Goal: Task Accomplishment & Management: Use online tool/utility

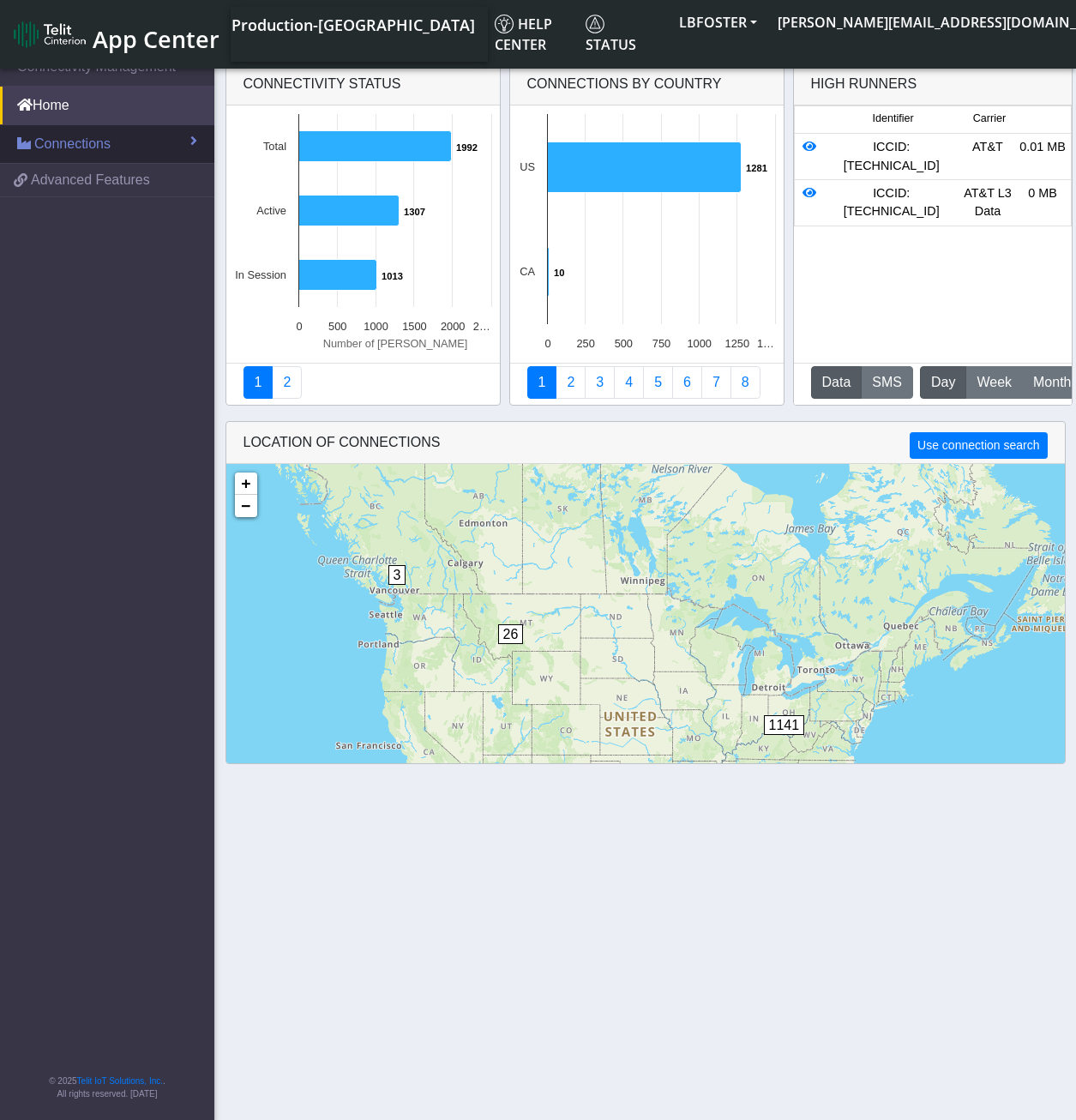
click at [95, 149] on span "Connections" at bounding box center [73, 144] width 76 height 21
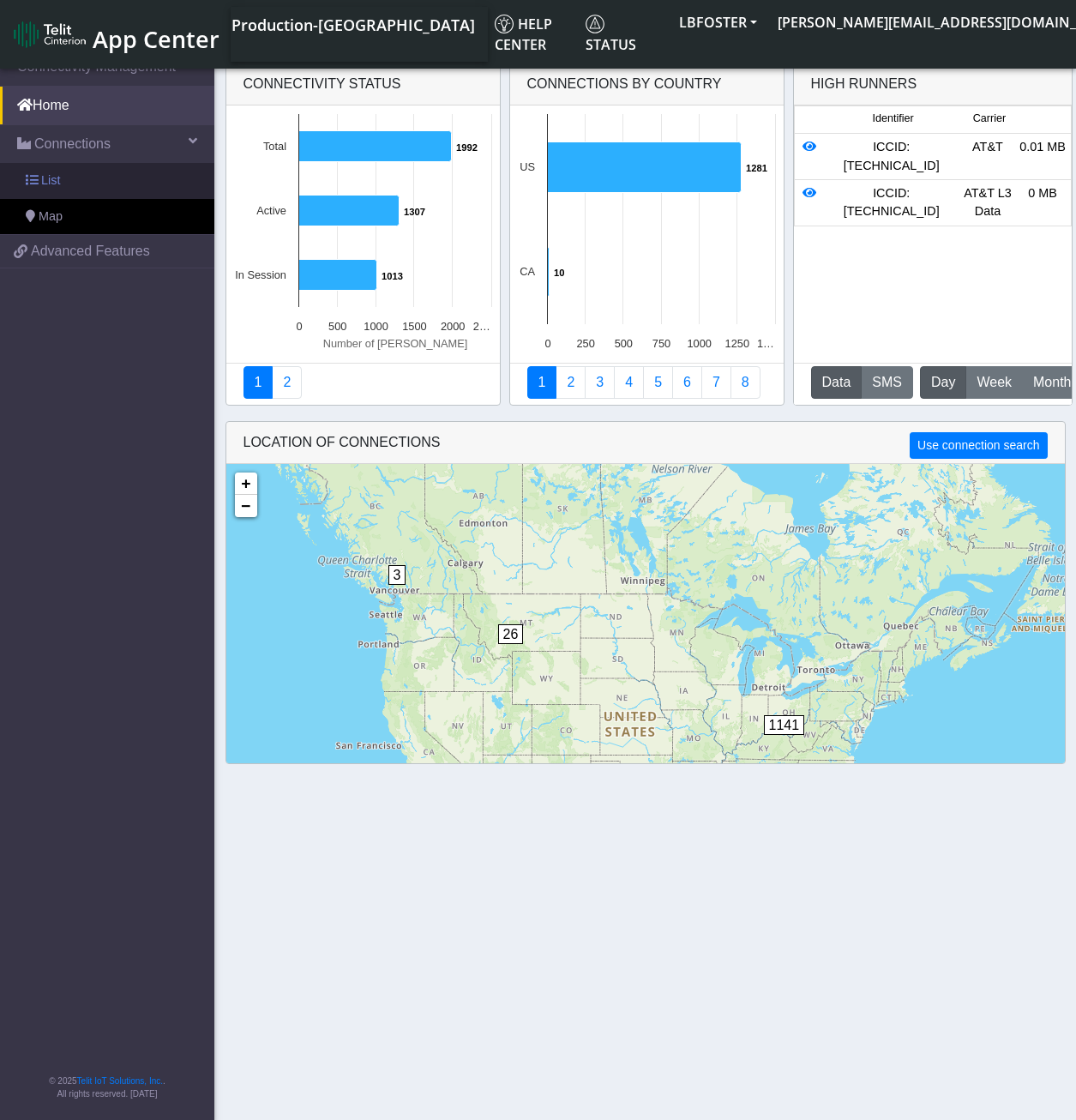
click at [91, 169] on link "List" at bounding box center [107, 181] width 215 height 36
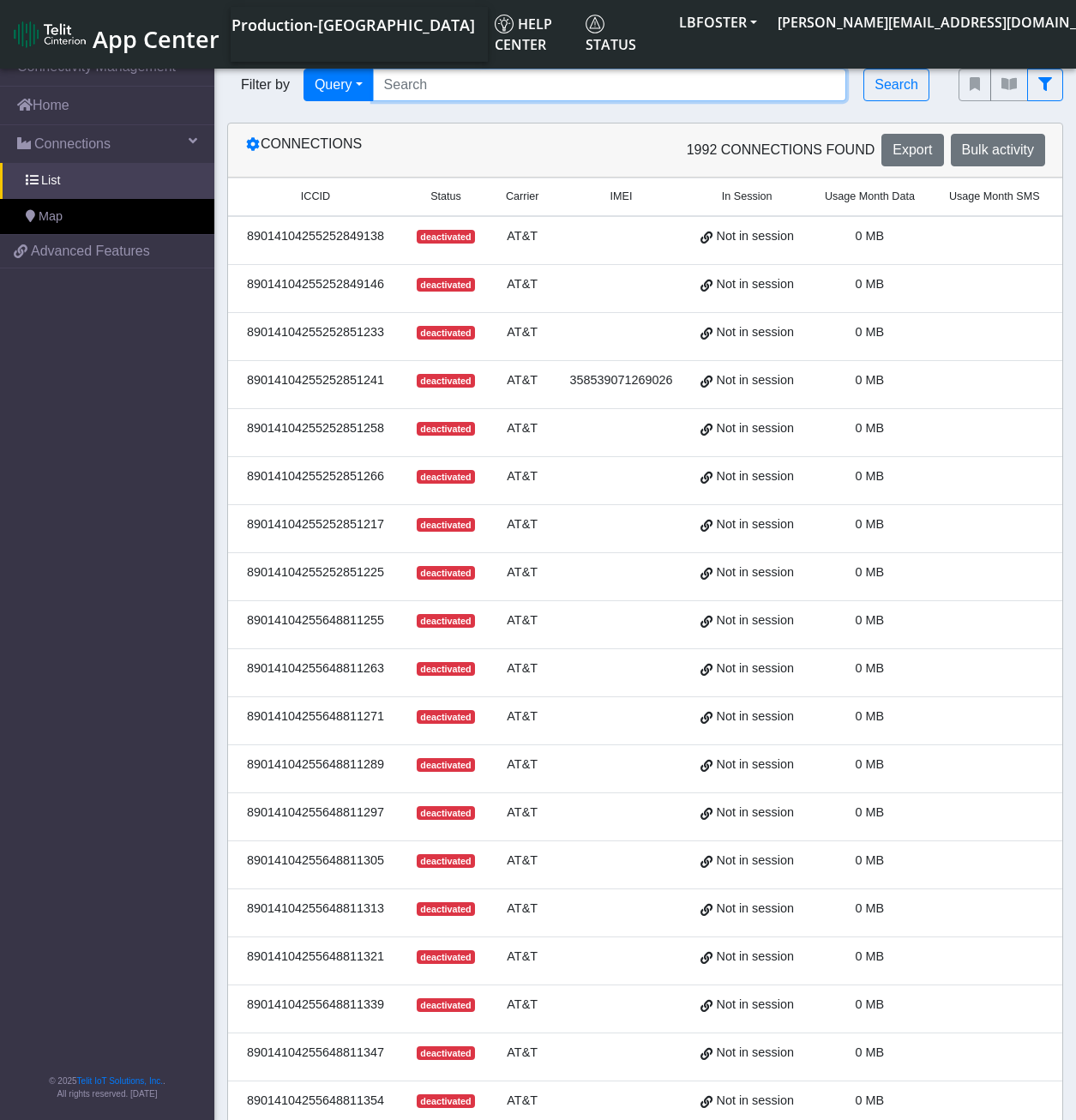
paste input "L24427 L24428 L24429 L24430 L24431 L24432 L24433 L24434 L24435 L24436 L24437 L2…"
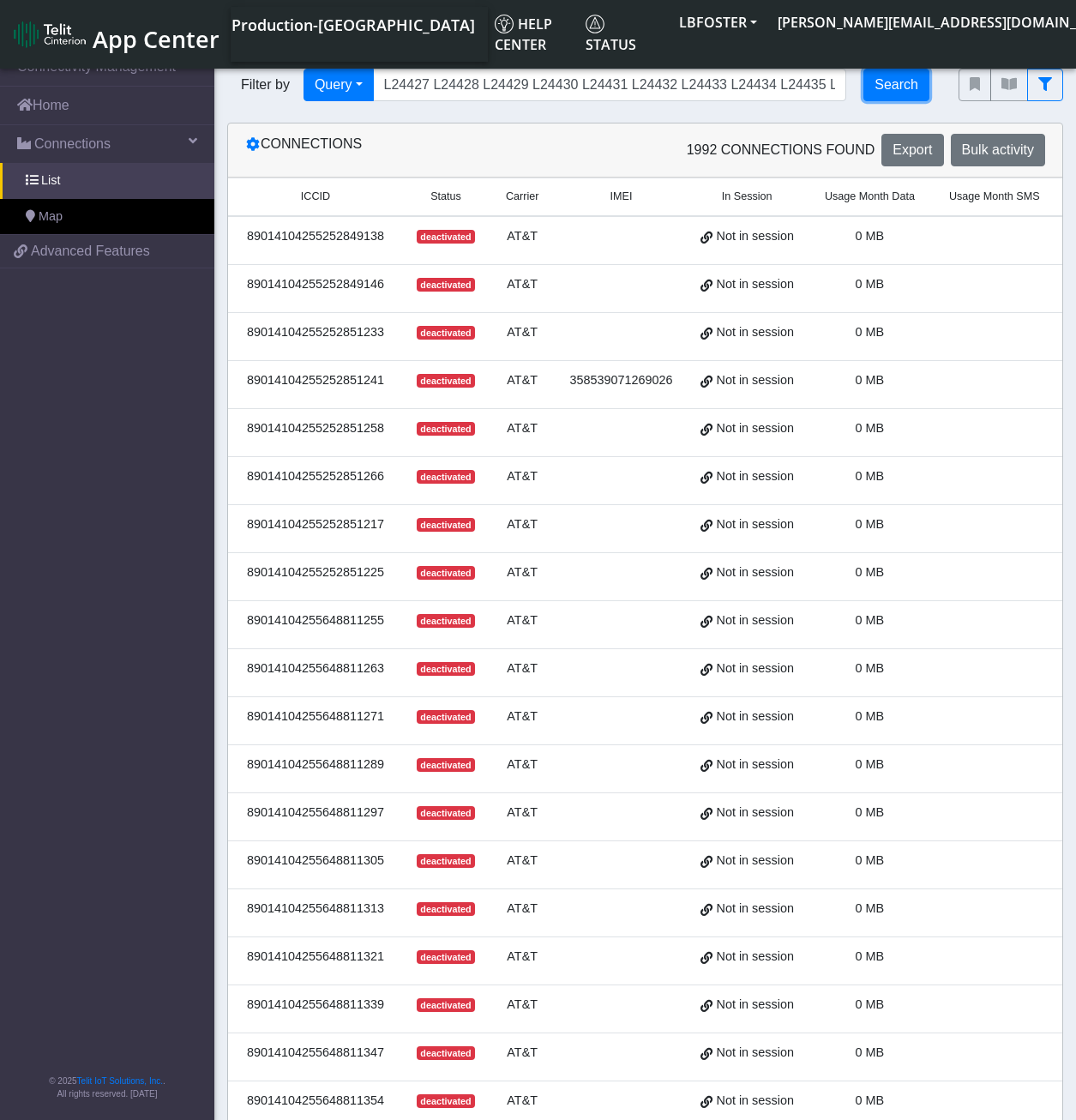
click at [892, 94] on button "Search" at bounding box center [897, 85] width 66 height 33
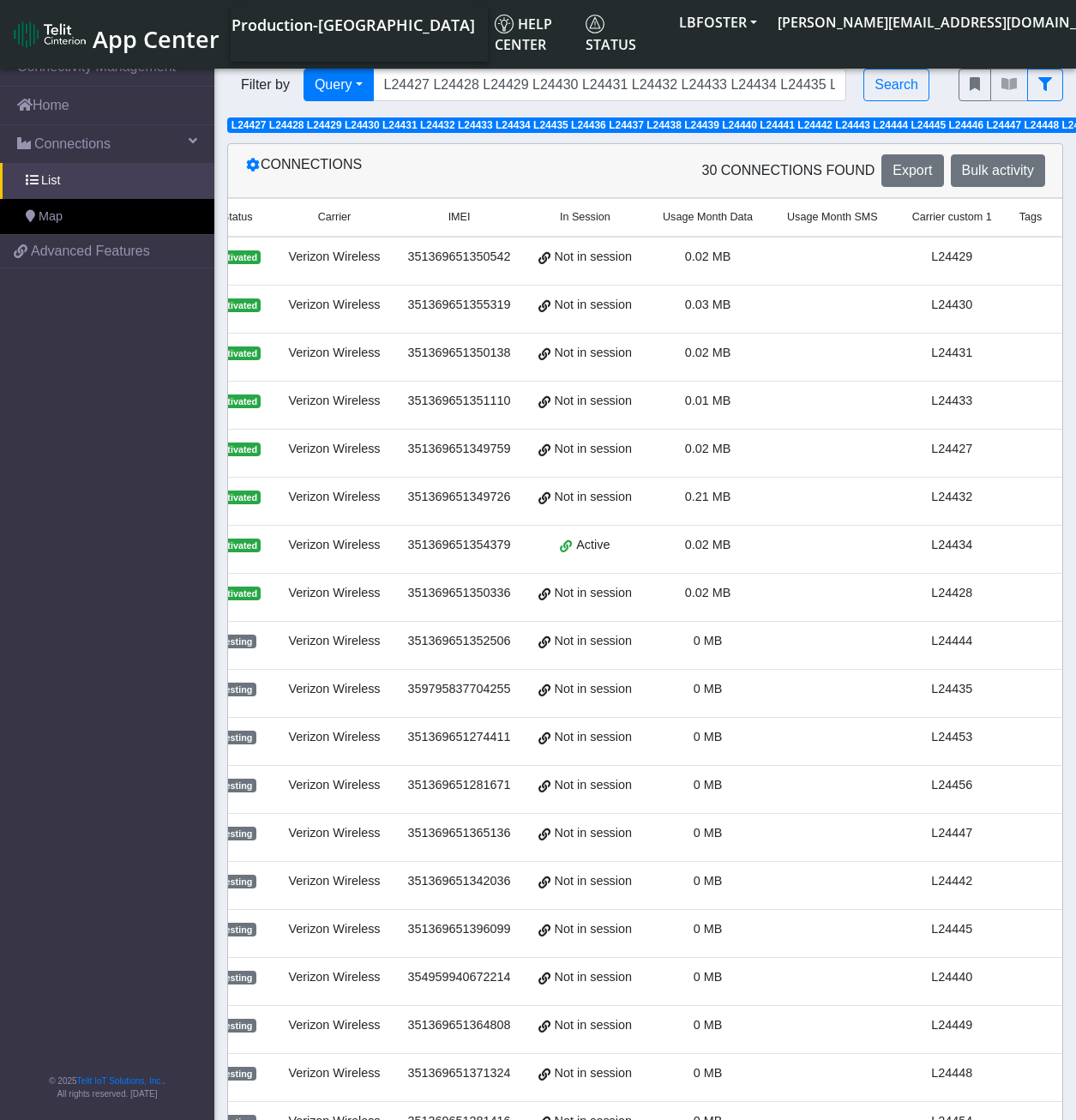
click at [957, 223] on span "Carrier custom 1" at bounding box center [953, 217] width 80 height 16
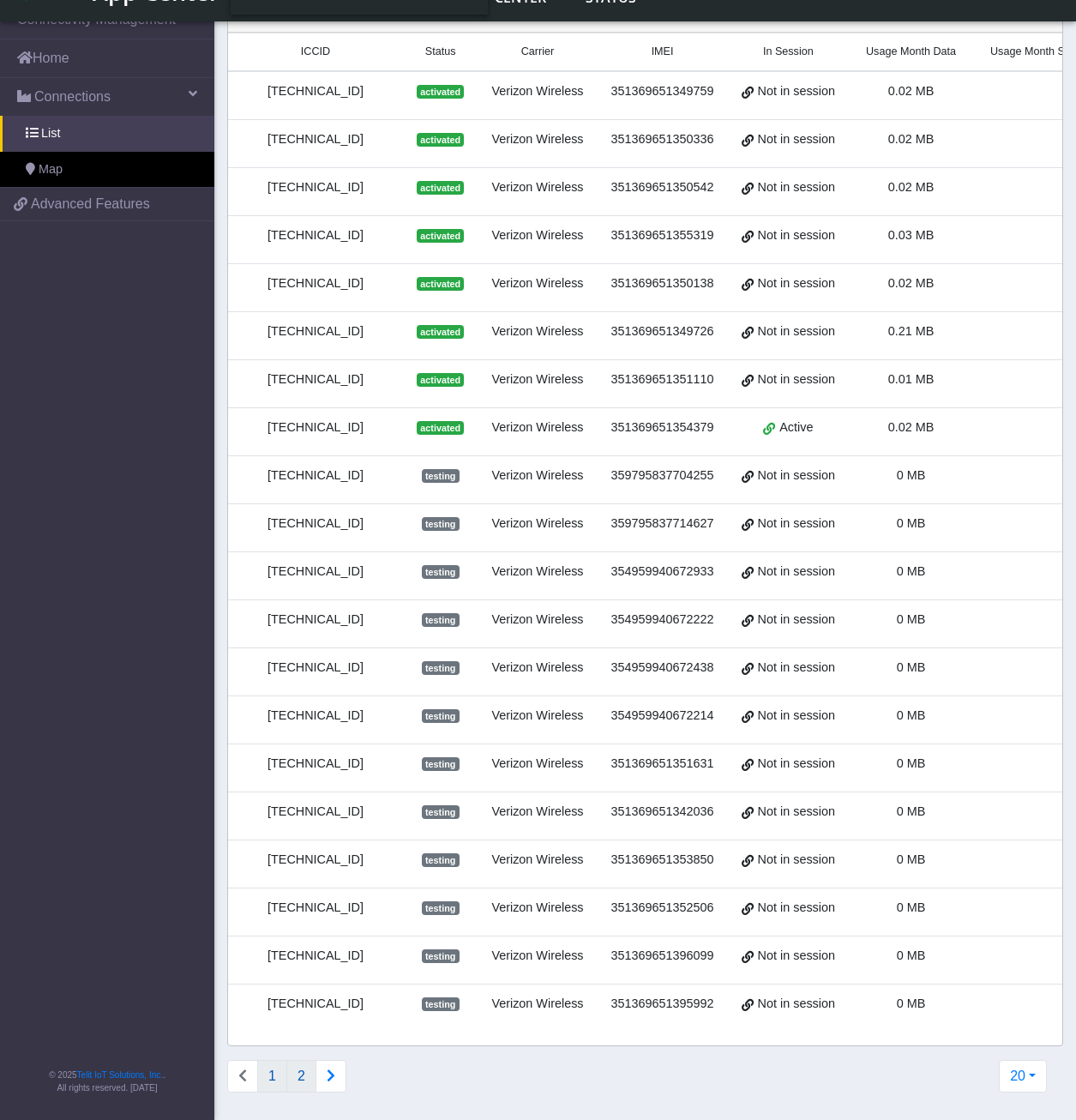
click at [305, 1086] on button "2" at bounding box center [301, 1077] width 30 height 33
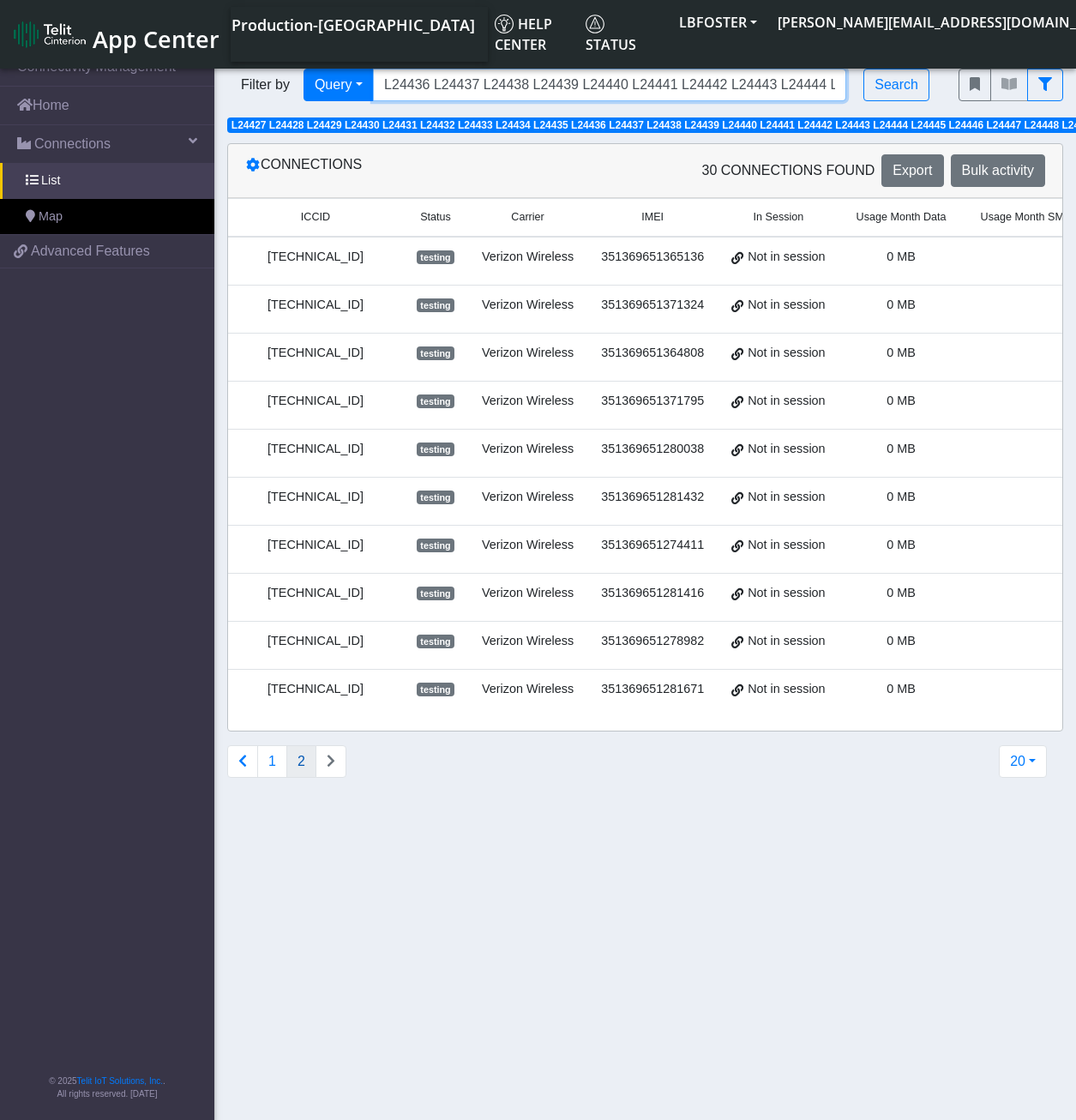
scroll to position [0, 961]
drag, startPoint x: 383, startPoint y: 85, endPoint x: 853, endPoint y: 94, distance: 470.1
click at [1050, 49] on body "App Center Production-US Help center Status LBFOSTER [PERSON_NAME][EMAIL_ADDRES…" at bounding box center [538, 586] width 1076 height 1078
click at [843, 84] on input "L24427 L24428 L24429 L24430 L24431 L24432 L24433 L24434 L24435 L24436 L24437 L2…" at bounding box center [610, 85] width 474 height 33
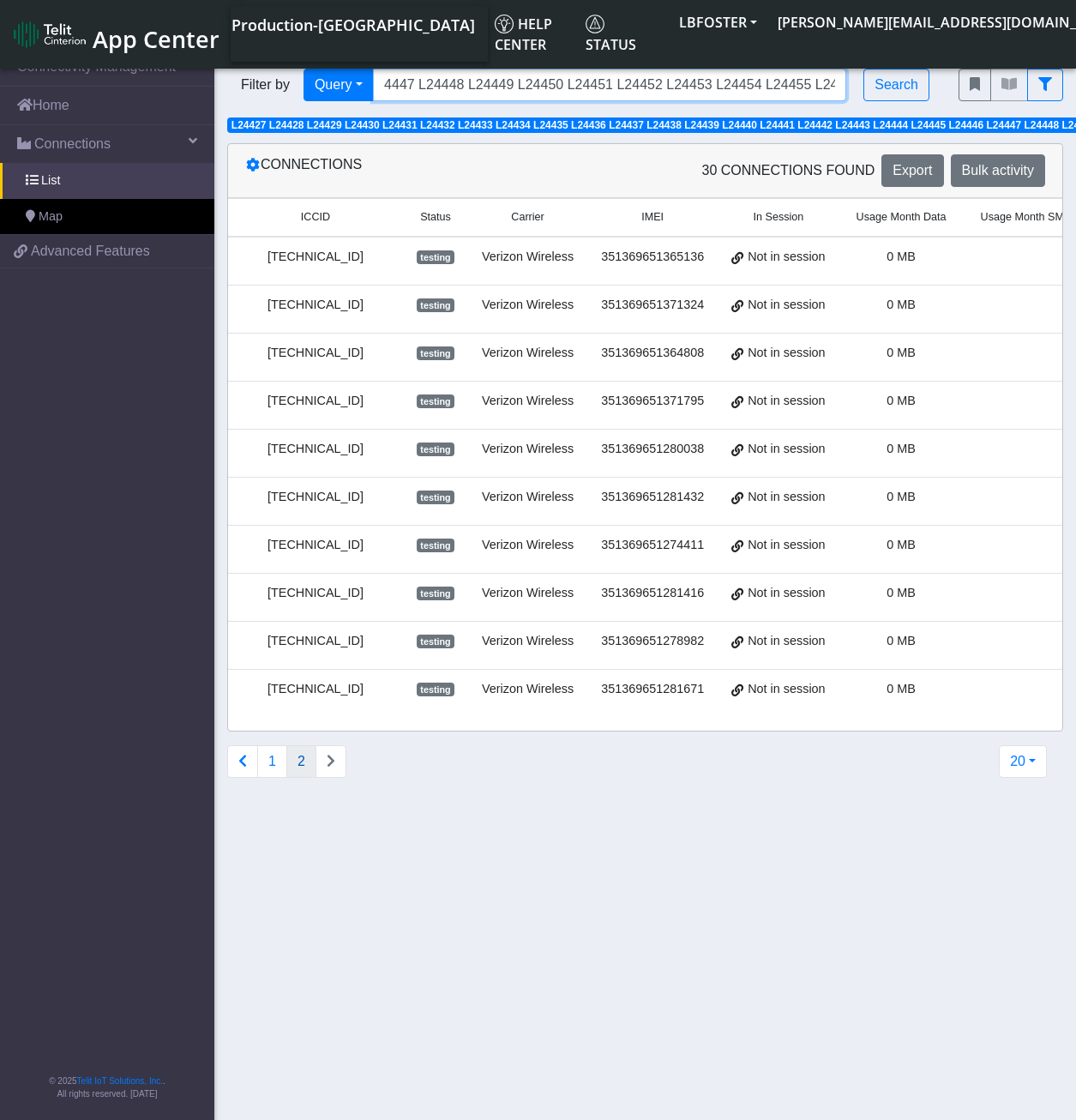
type input "L24427 L24428 L24429 L24430 L24431 L24432 L24433 L24434 L24435 L24436 L24437 L2…"
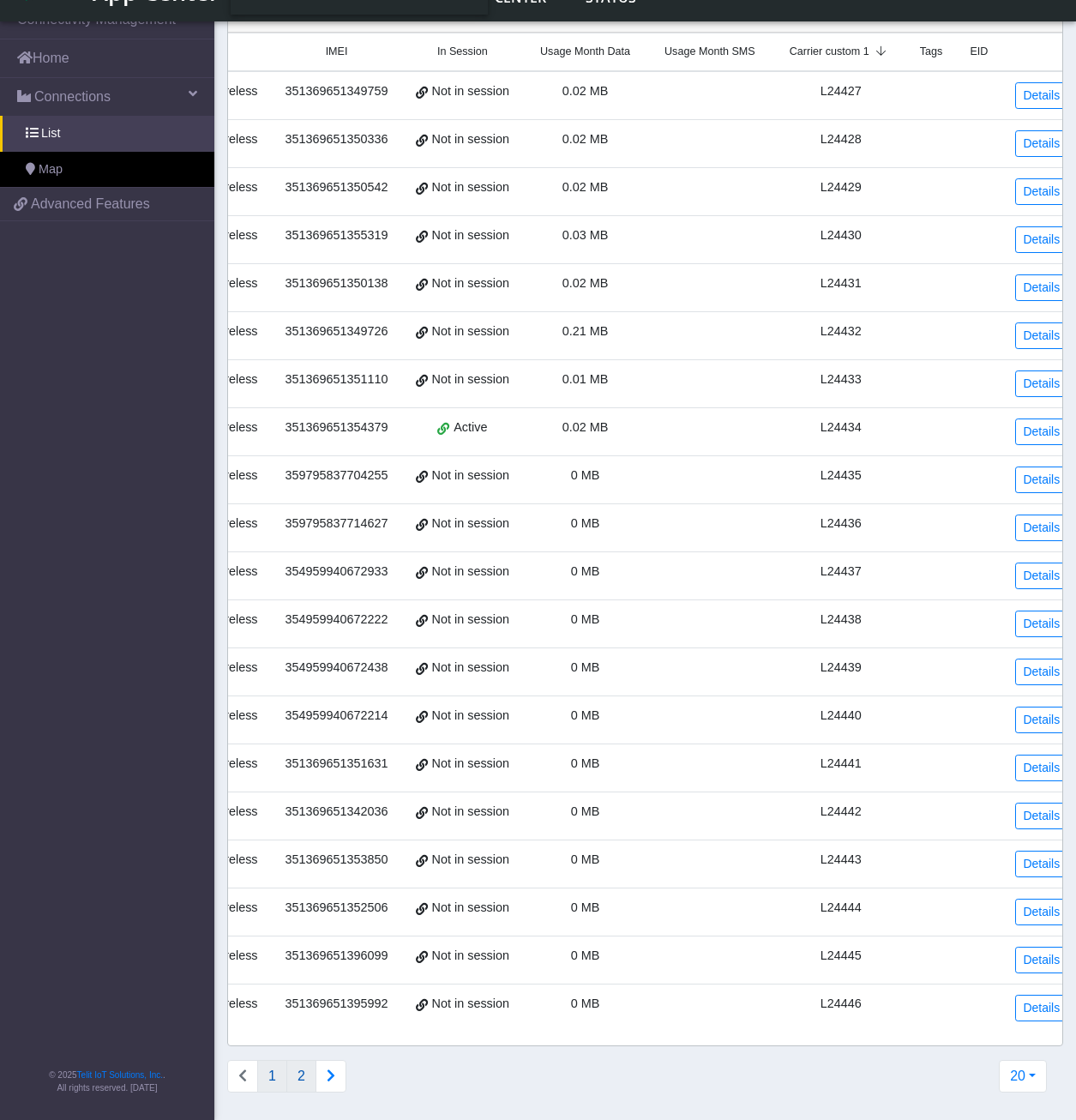
scroll to position [0, 0]
click at [307, 1077] on button "2" at bounding box center [301, 1077] width 30 height 33
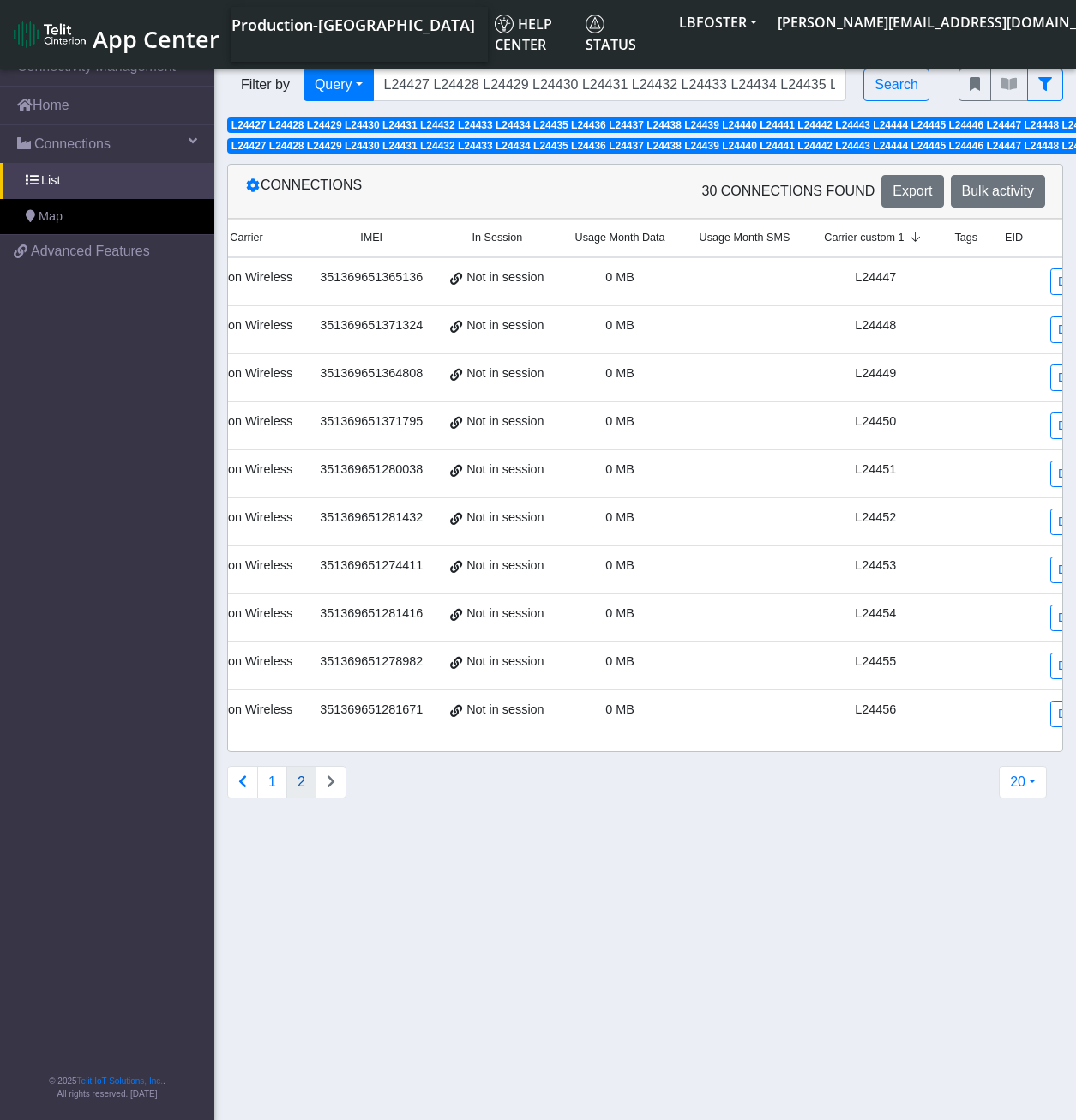
scroll to position [0, 316]
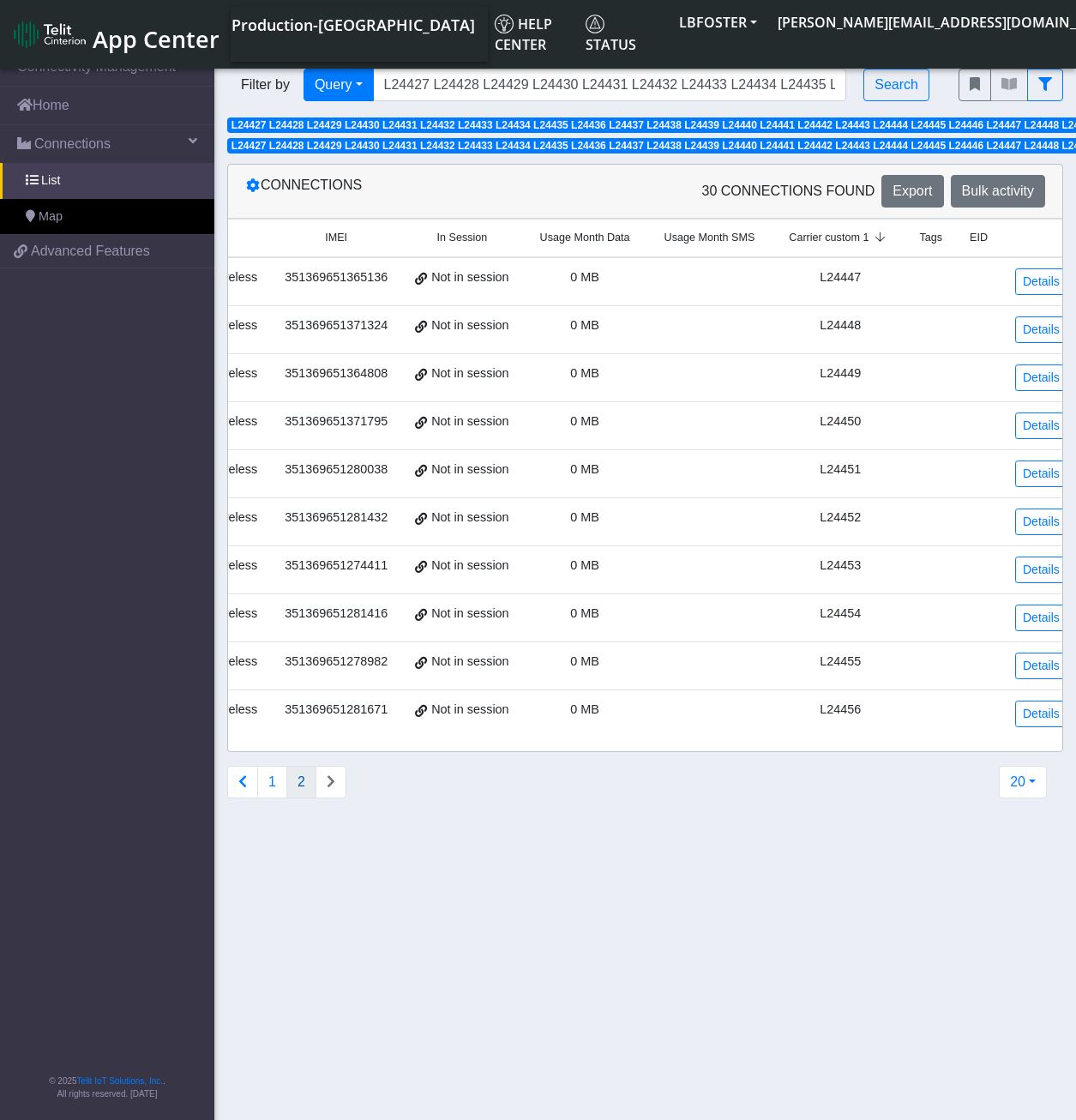
click at [683, 124] on span "L24427 L24428 L24429 L24430 L24431 L24432 L24433 L24434 L24435 L24436 L24437 L2…" at bounding box center [796, 125] width 1130 height 12
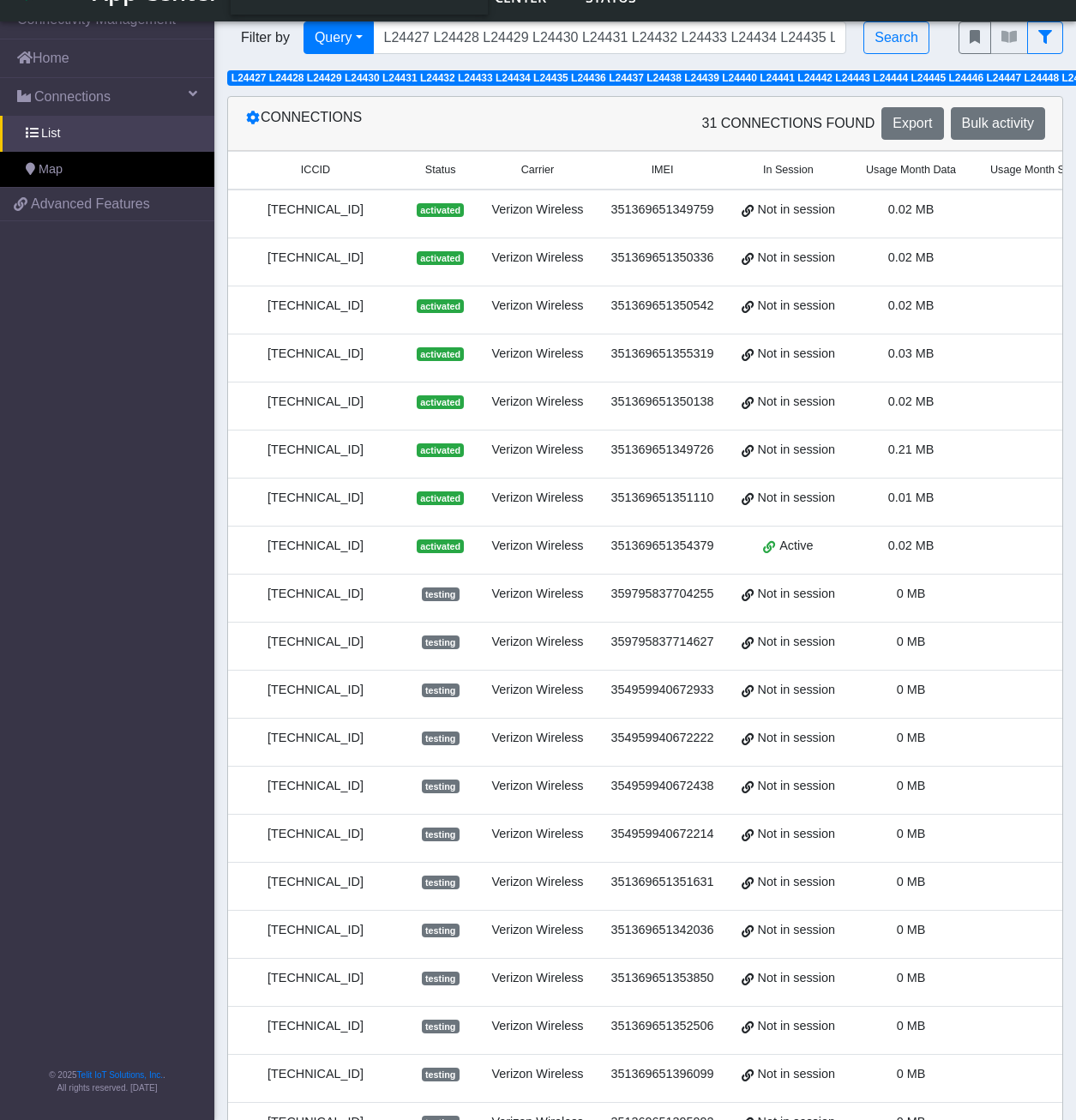
scroll to position [131, 0]
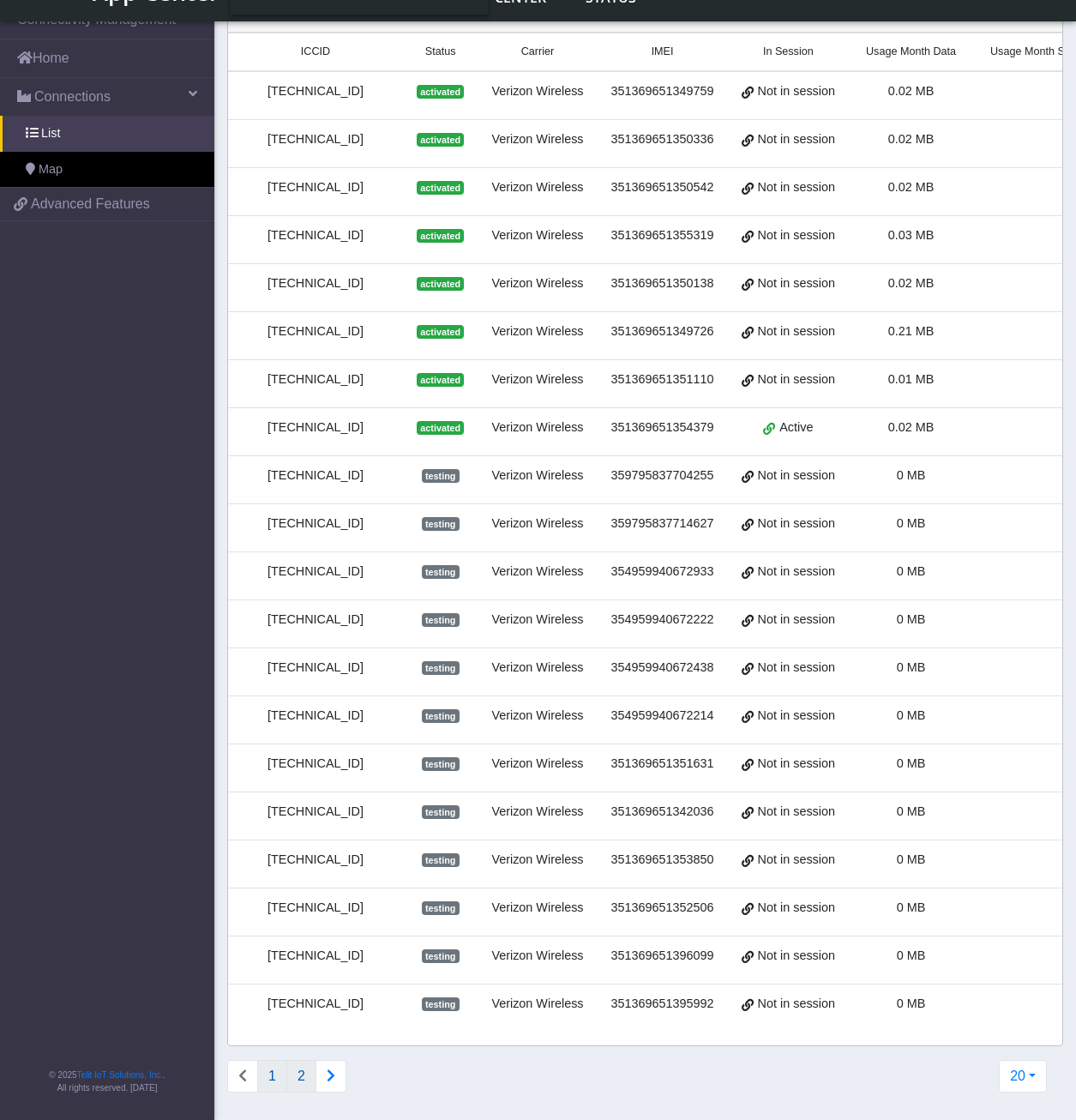
click at [302, 1072] on button "2" at bounding box center [301, 1077] width 30 height 33
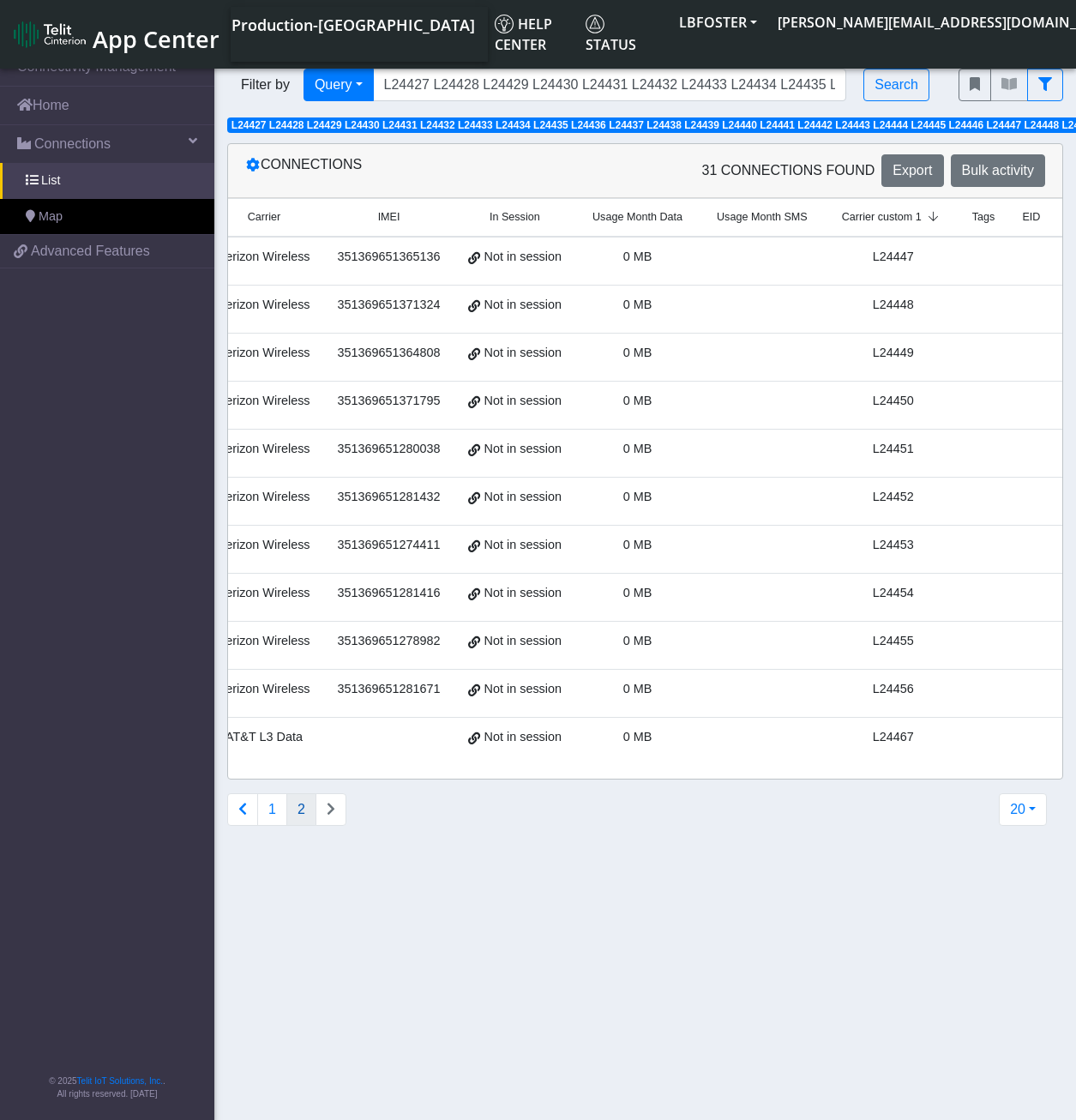
scroll to position [0, 326]
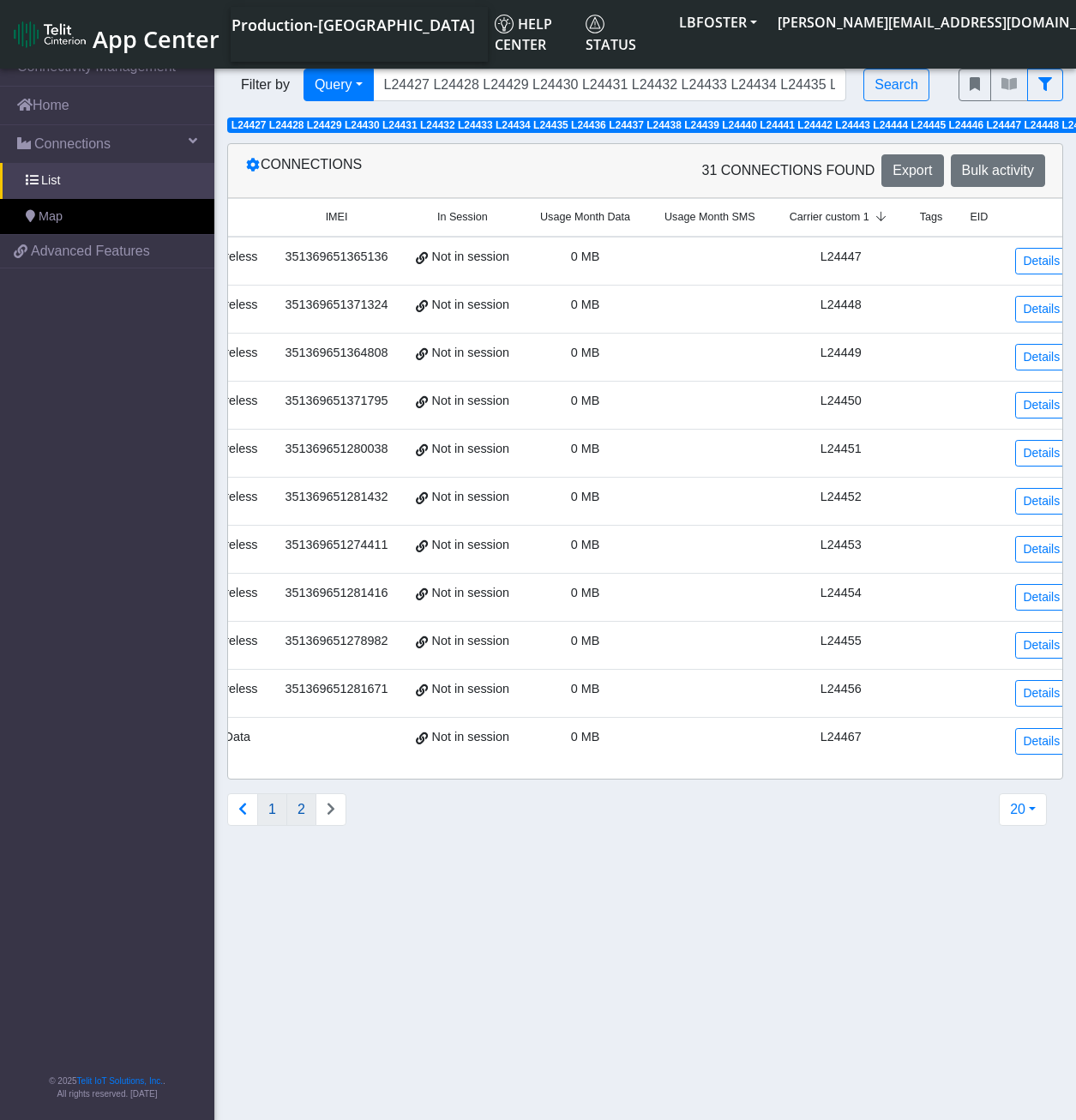
click at [279, 825] on button "1" at bounding box center [272, 809] width 30 height 33
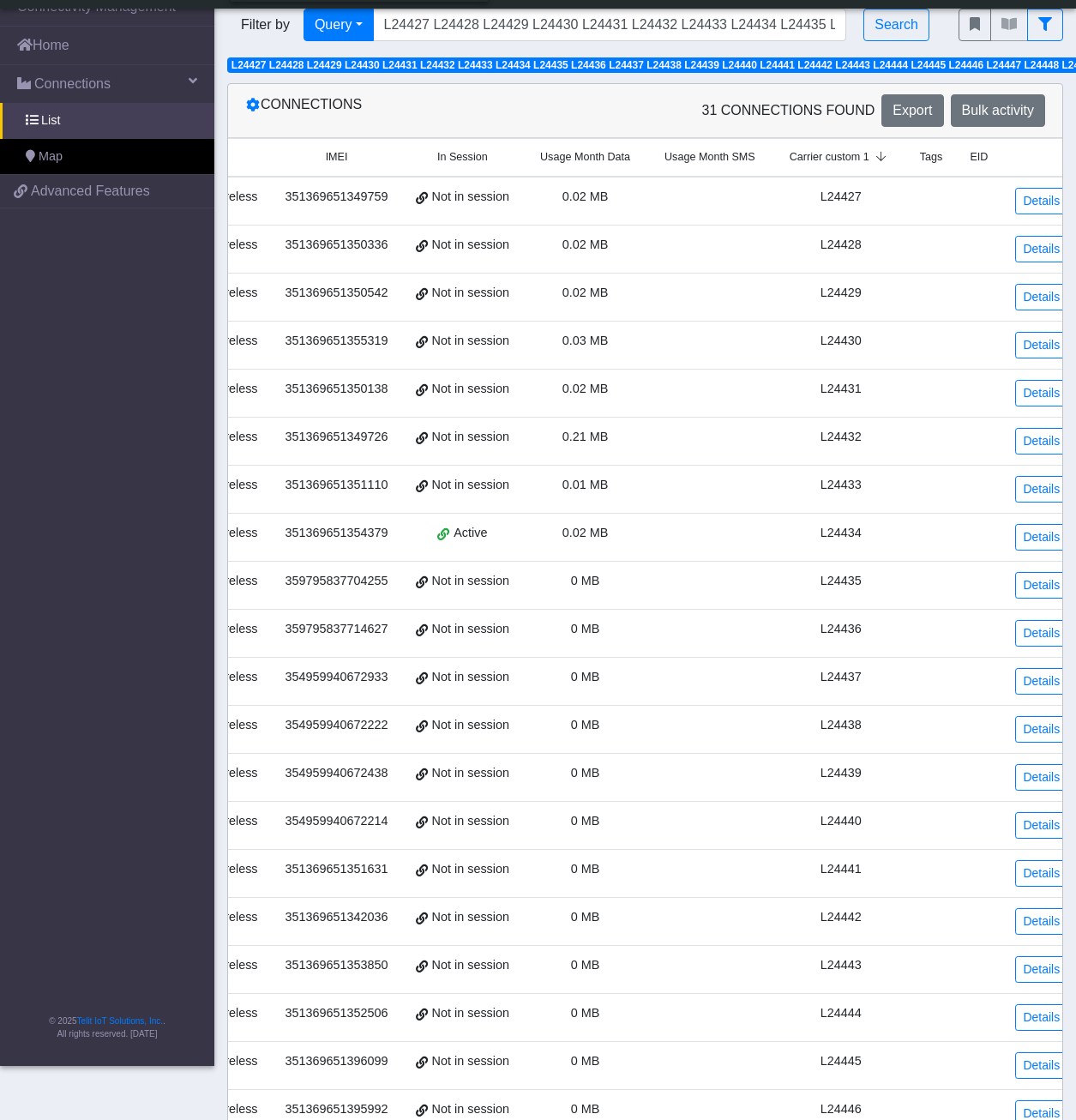
scroll to position [131, 0]
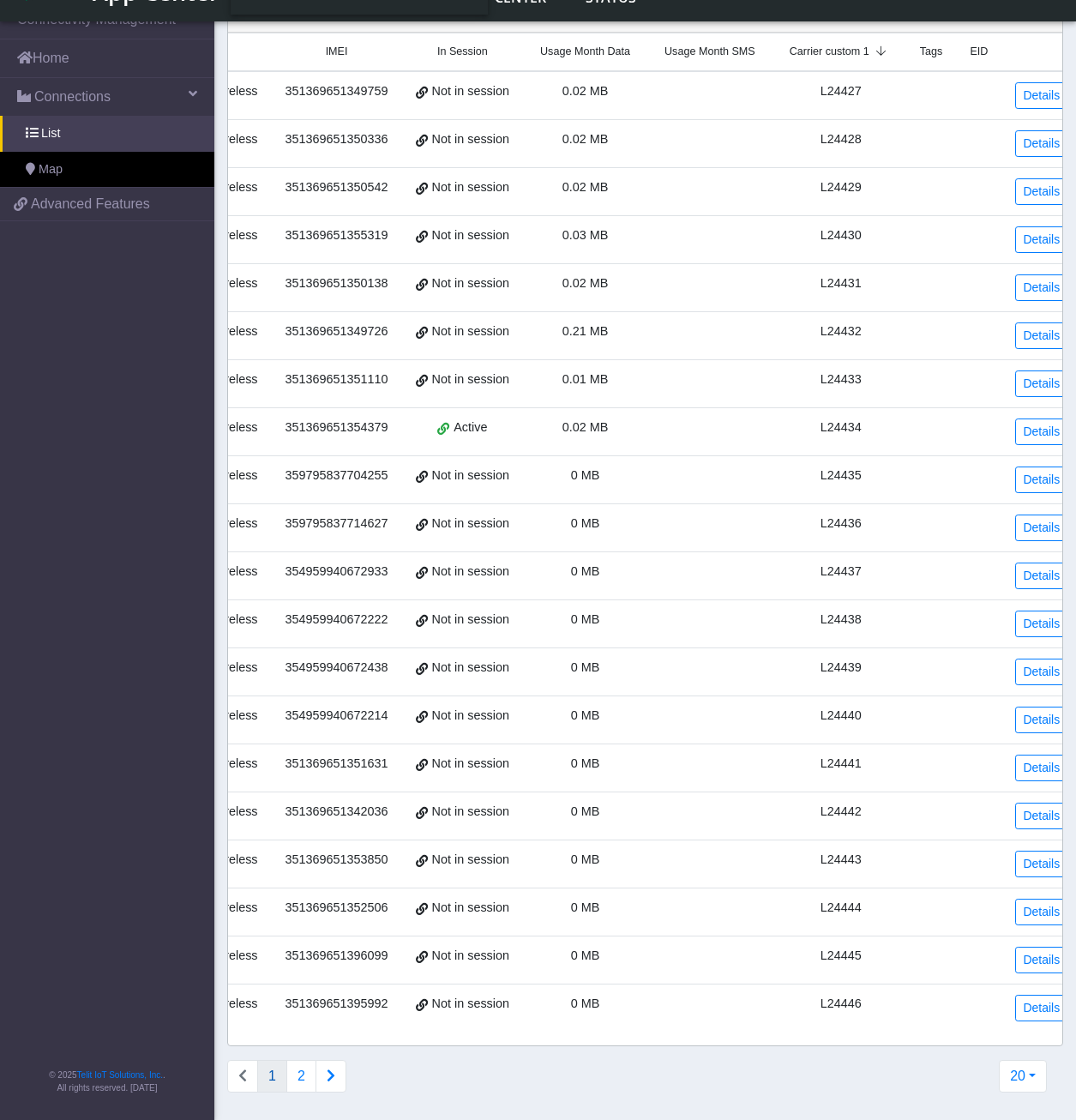
click at [340, 1071] on button "Connections list navigation" at bounding box center [331, 1077] width 31 height 33
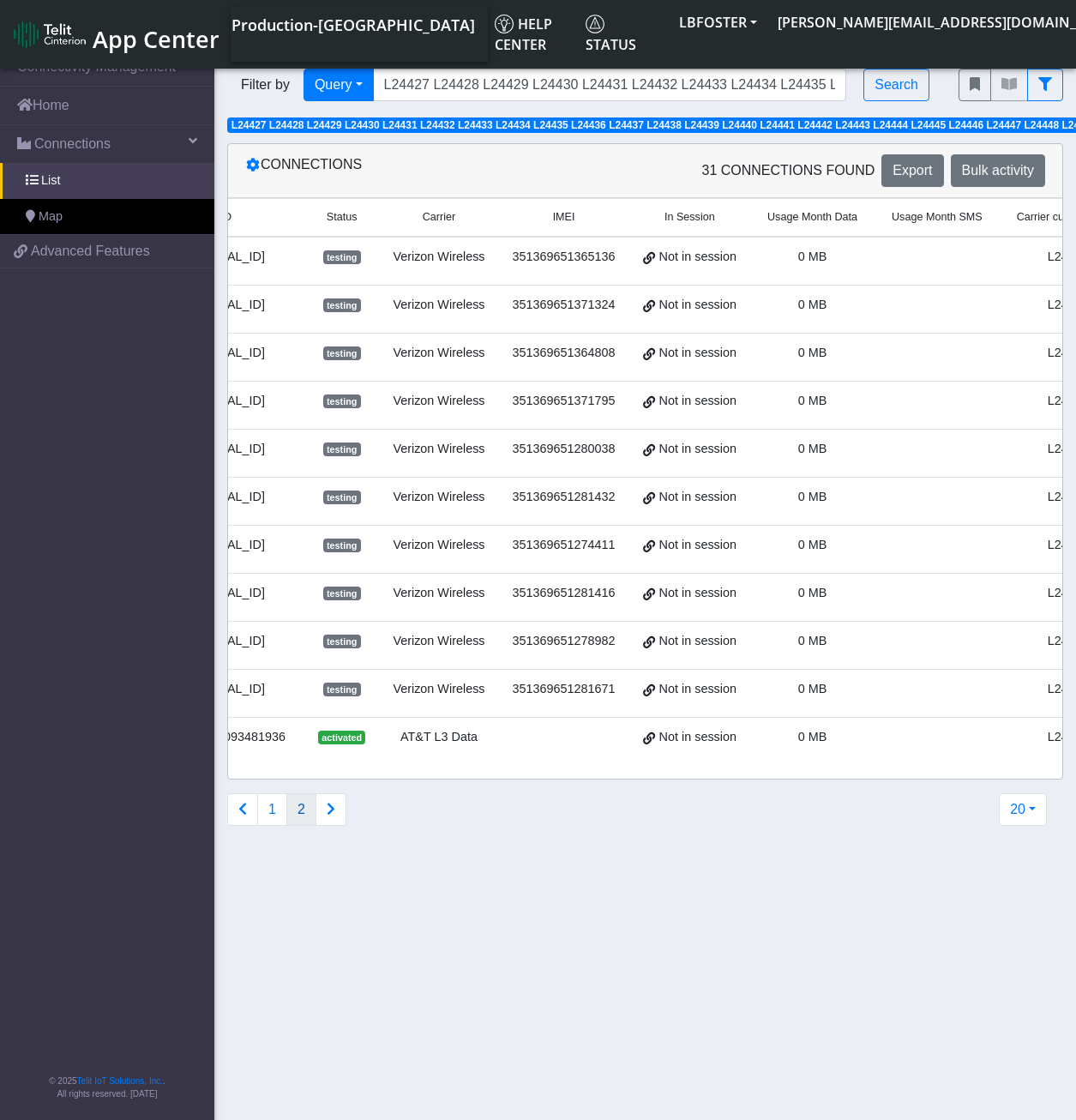
scroll to position [0, 0]
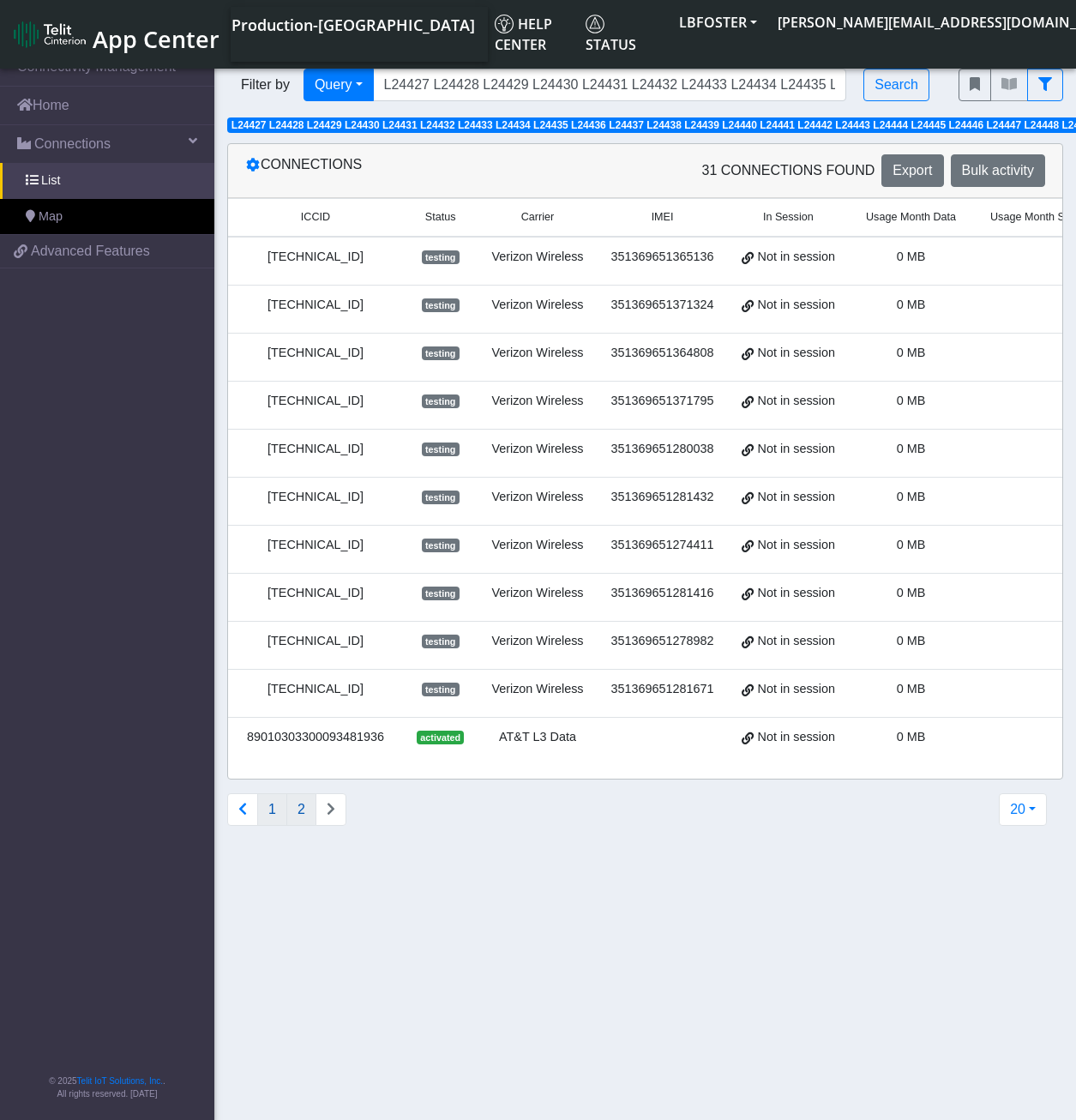
click at [273, 823] on button "1" at bounding box center [272, 809] width 30 height 33
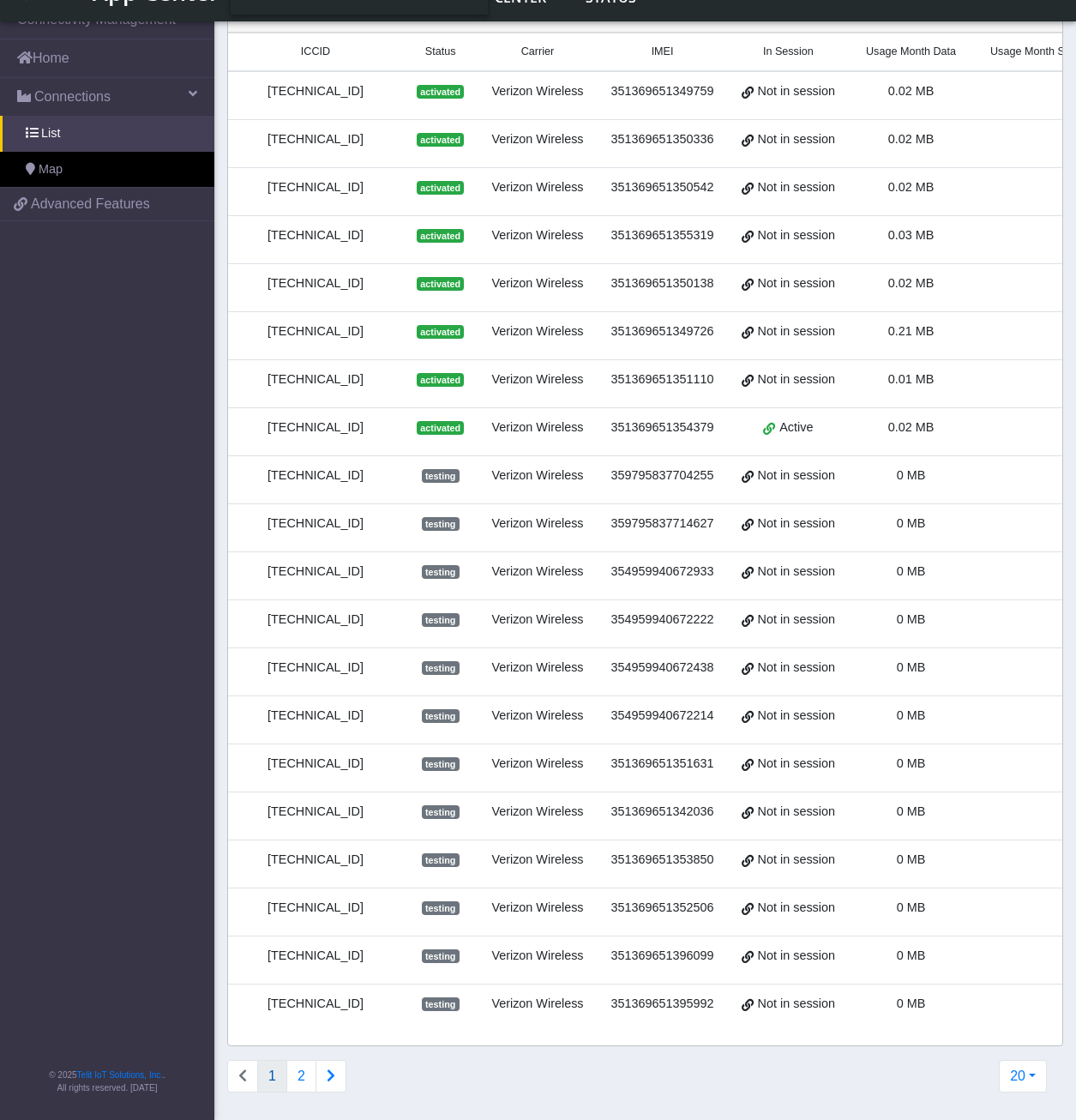
click at [322, 1077] on button "Connections list navigation" at bounding box center [331, 1077] width 31 height 33
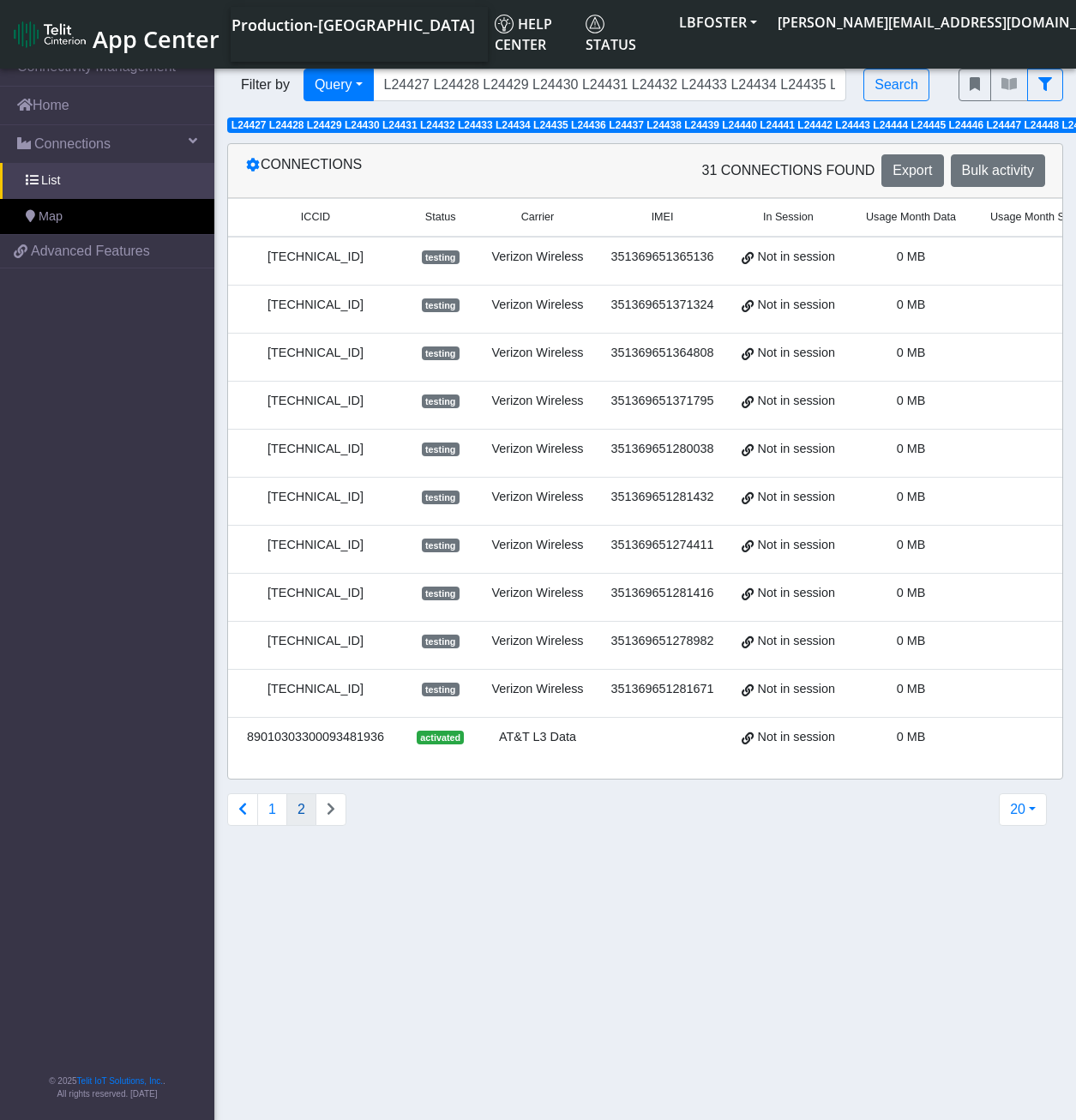
click at [803, 120] on span "L24427 L24428 L24429 L24430 L24431 L24432 L24433 L24434 L24435 L24436 L24437 L2…" at bounding box center [815, 125] width 1168 height 12
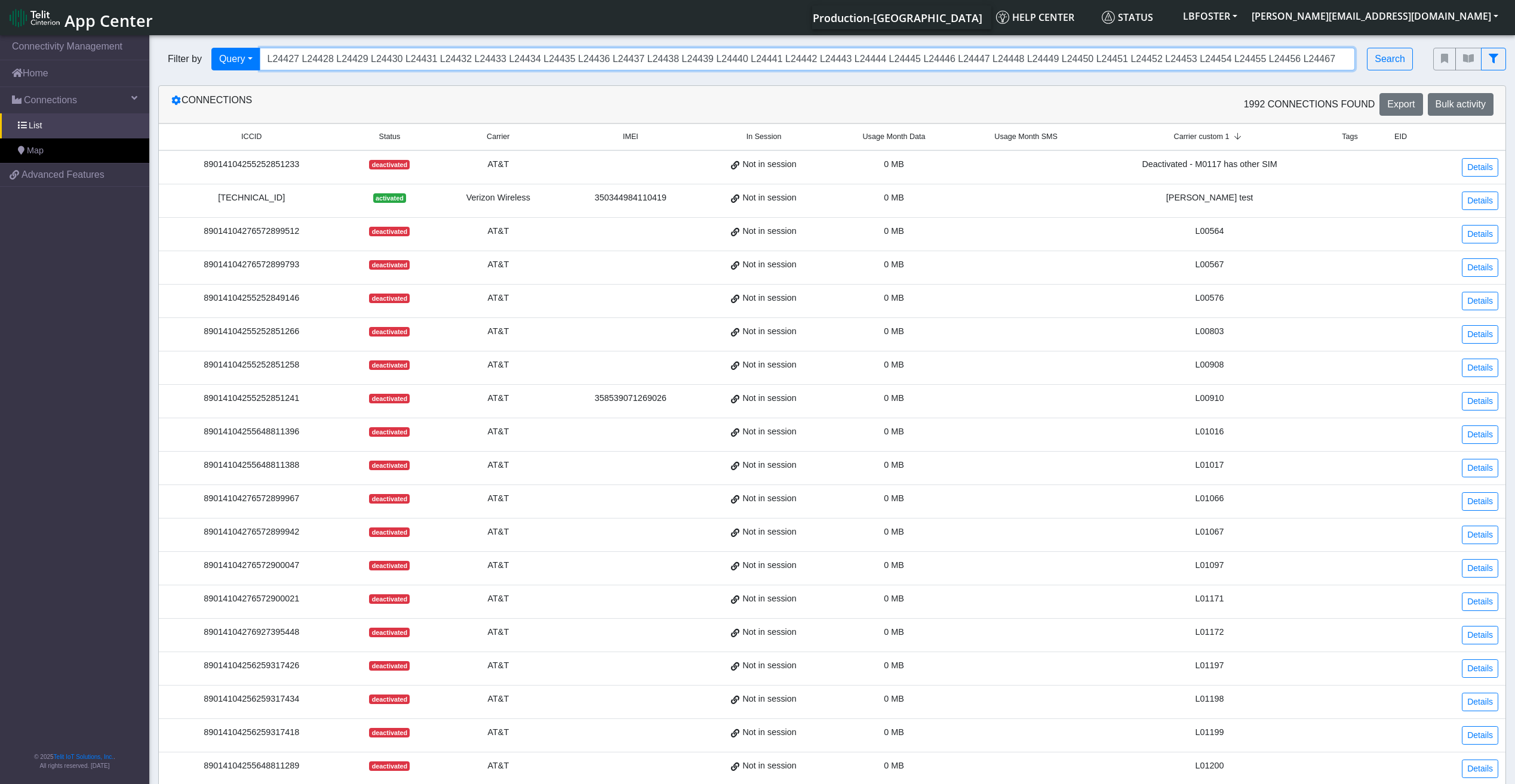
click at [758, 61] on input "L24427 L24428 L24429 L24430 L24431 L24432 L24433 L24434 L24435 L24436 L24437 L2…" at bounding box center [808, 59] width 1095 height 23
paste input "L24427 L24428 L24429 L24430 L24431 L24432 L24433 L24434 L24435 L24436 L24437 L2…"
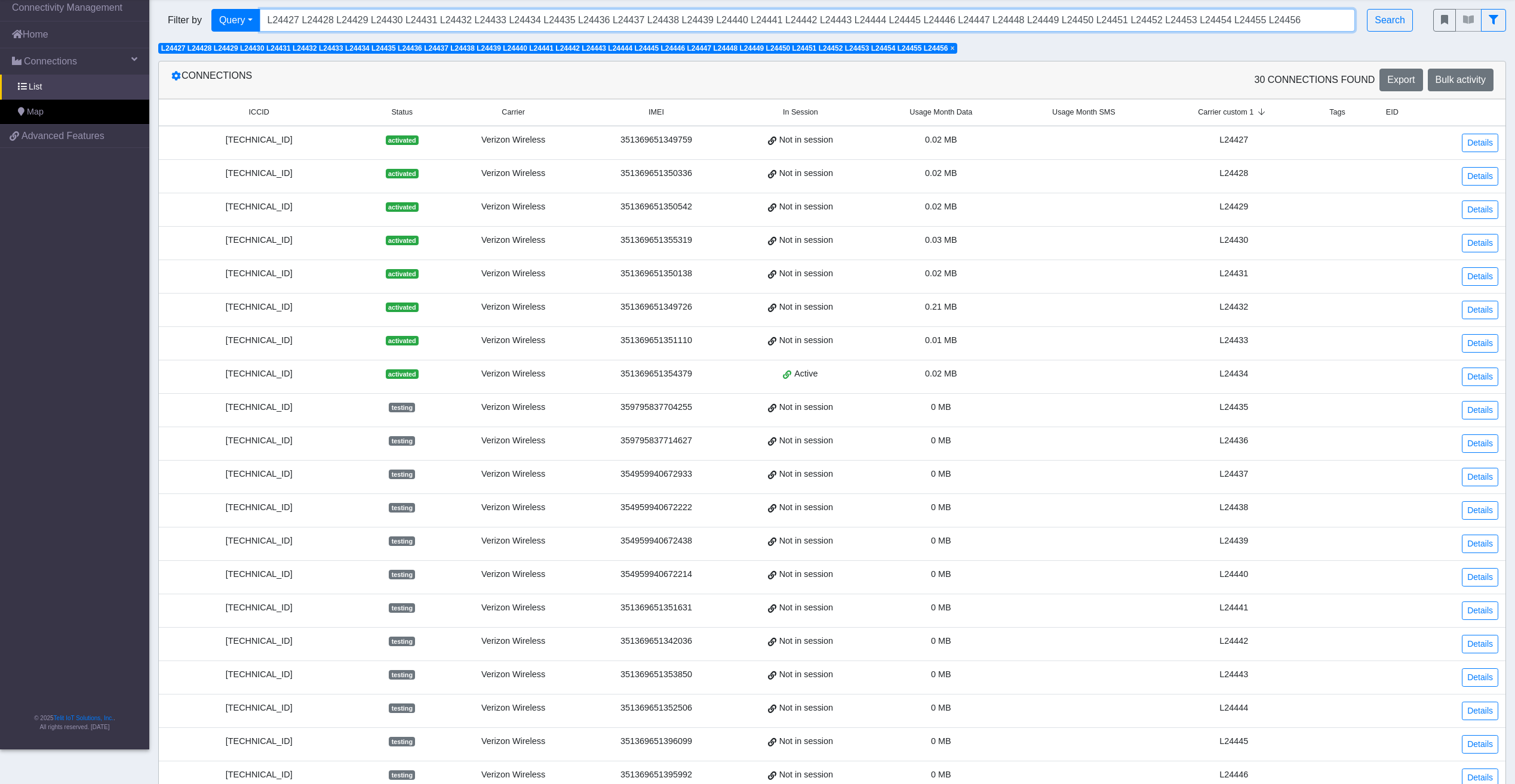
scroll to position [78, 0]
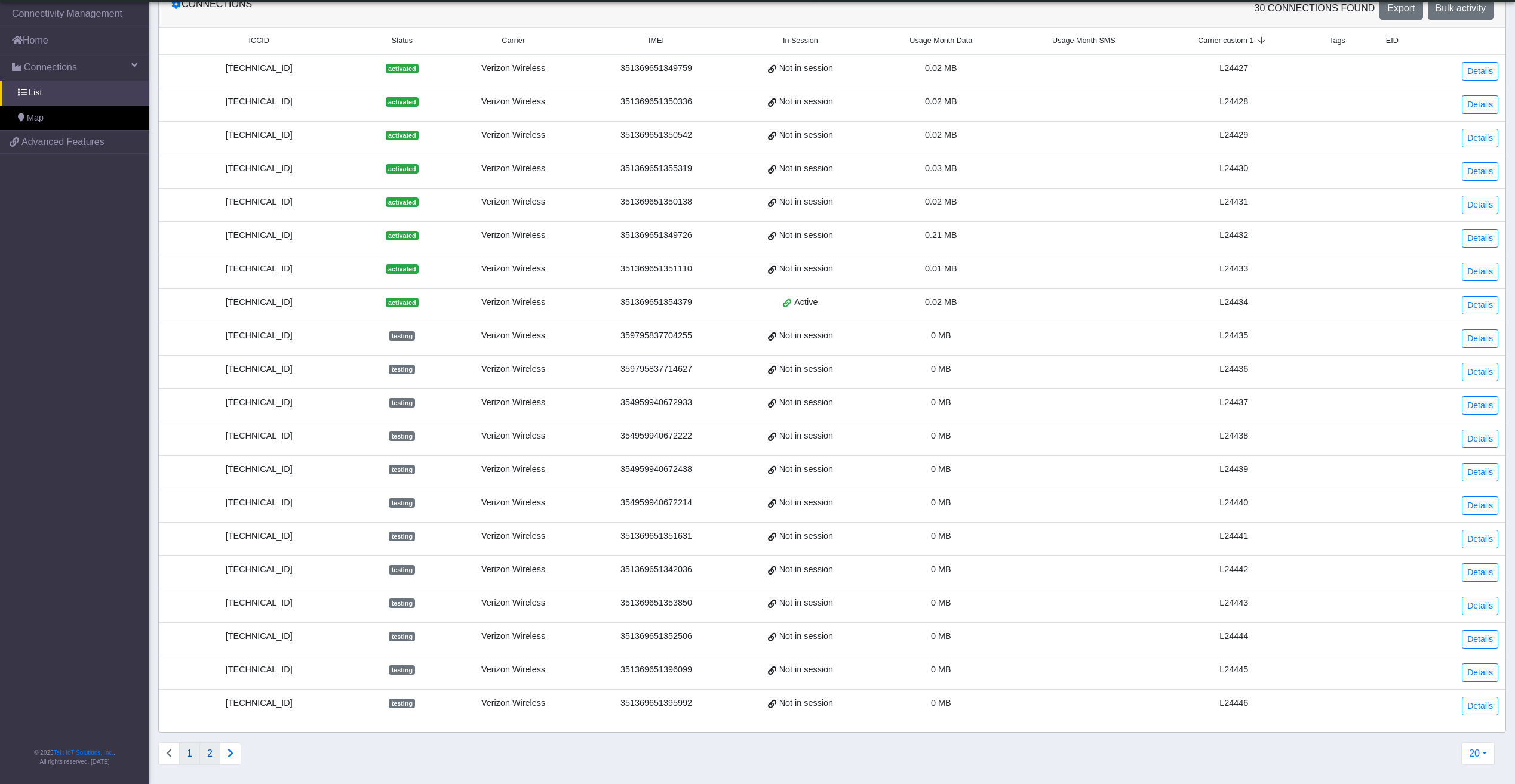
click at [210, 747] on button "2" at bounding box center [209, 754] width 21 height 23
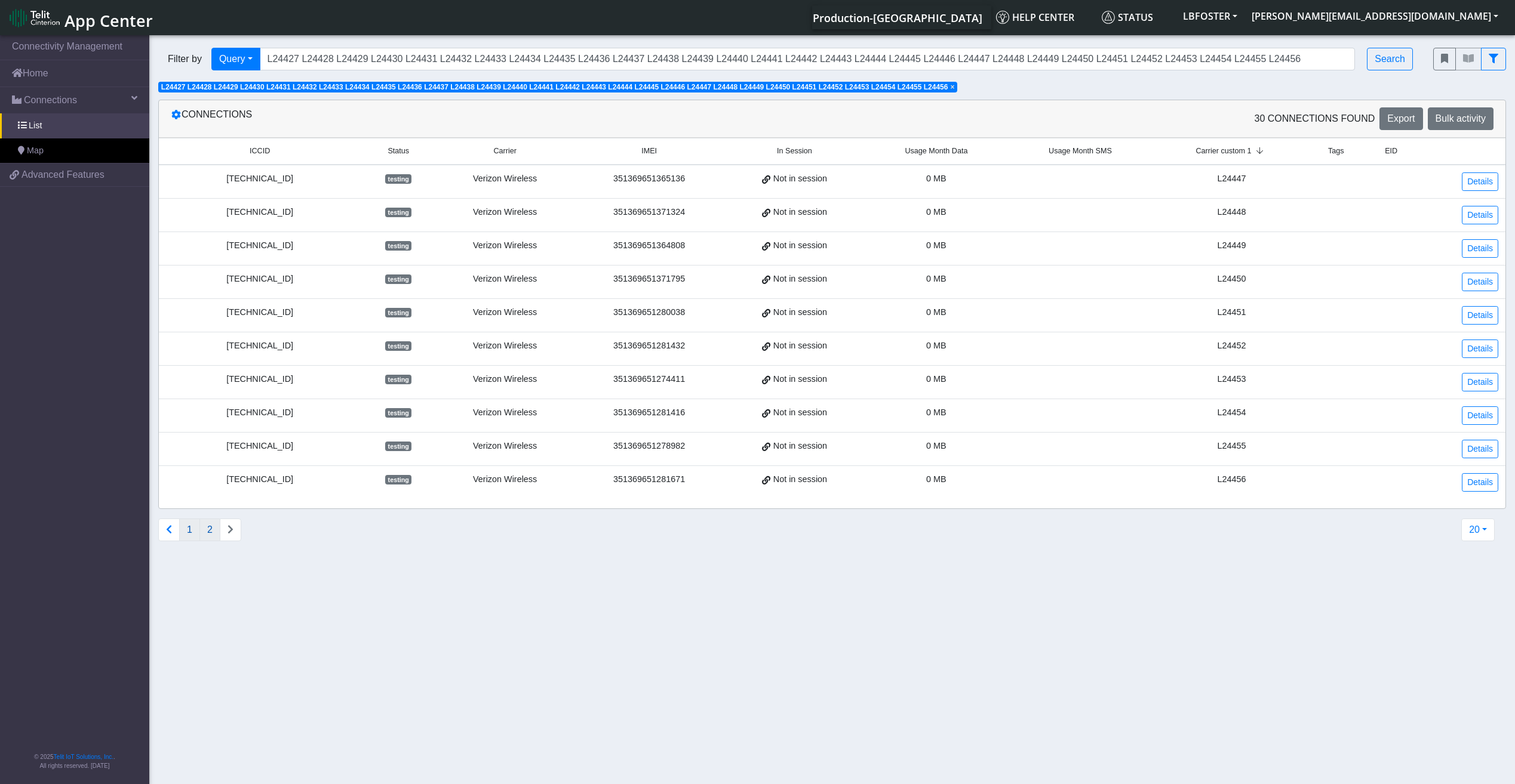
click at [184, 532] on button "1" at bounding box center [189, 530] width 21 height 23
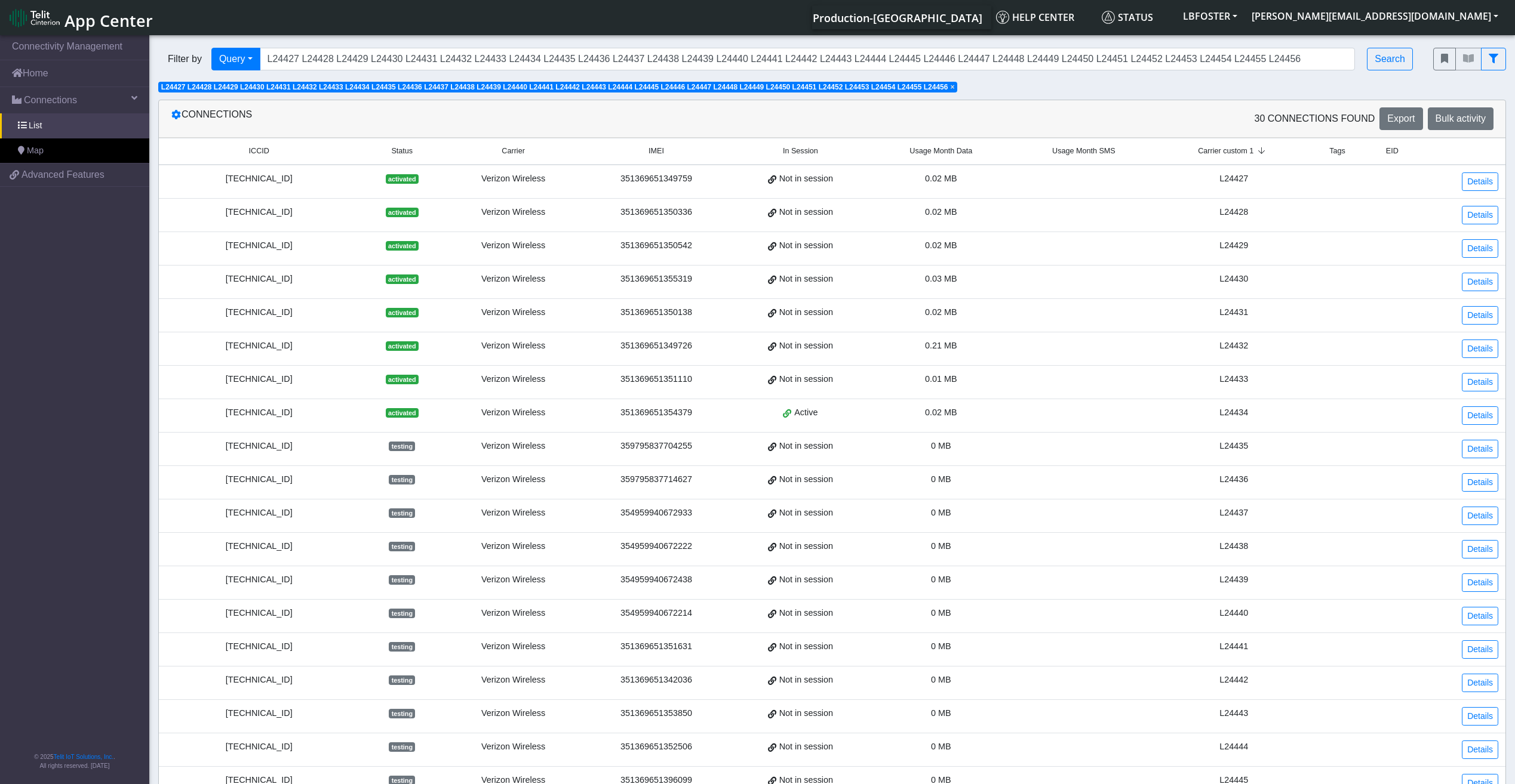
click at [758, 89] on span "×" at bounding box center [952, 87] width 4 height 8
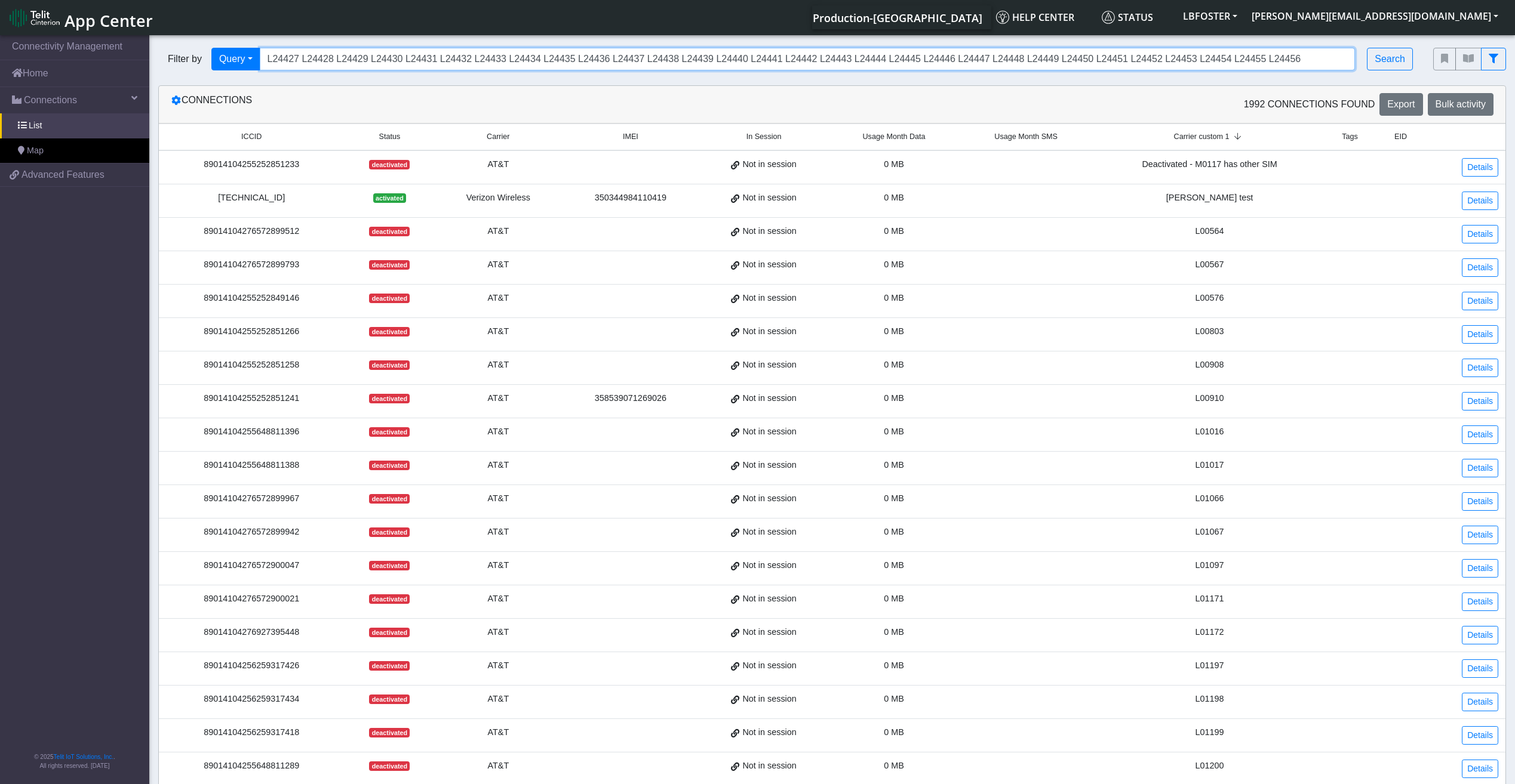
click at [452, 57] on input "L24427 L24428 L24429 L24430 L24431 L24432 L24433 L24434 L24435 L24436 L24437 L2…" at bounding box center [808, 59] width 1095 height 23
paste input "67"
type input "L24467"
